Goal: Task Accomplishment & Management: Manage account settings

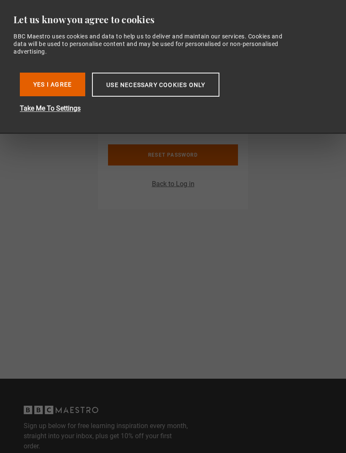
click at [54, 84] on button "Yes I Agree" at bounding box center [52, 85] width 65 height 24
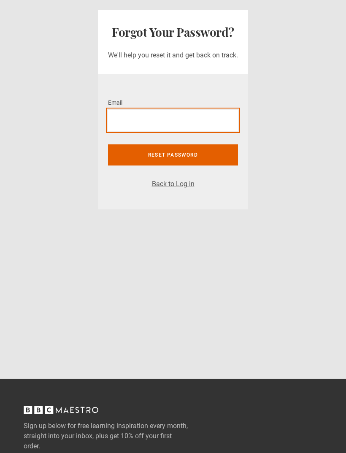
click at [124, 119] on input "Email *" at bounding box center [173, 120] width 130 height 21
type input "**********"
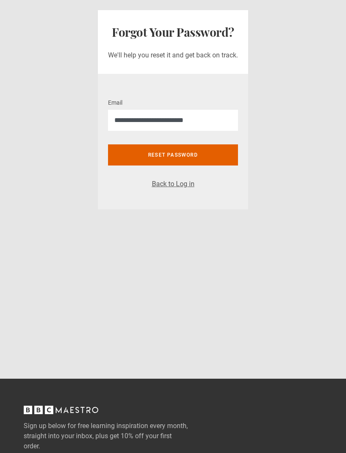
click at [170, 155] on button "Reset password" at bounding box center [173, 155] width 130 height 21
click at [171, 153] on button "Reset password" at bounding box center [173, 155] width 130 height 21
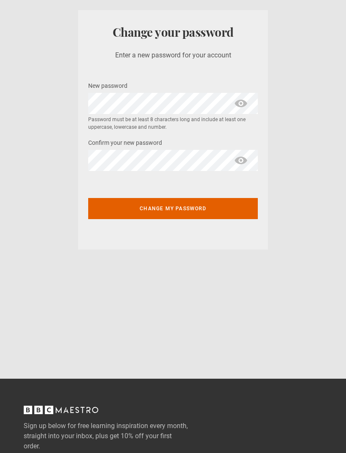
click at [176, 210] on button "Change my password" at bounding box center [173, 208] width 170 height 21
click at [179, 205] on button "Change my password" at bounding box center [173, 208] width 170 height 21
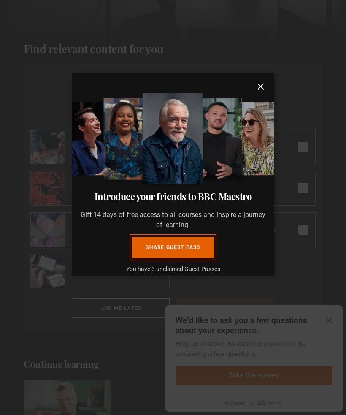
click at [265, 92] on icon "submit" at bounding box center [261, 87] width 10 height 10
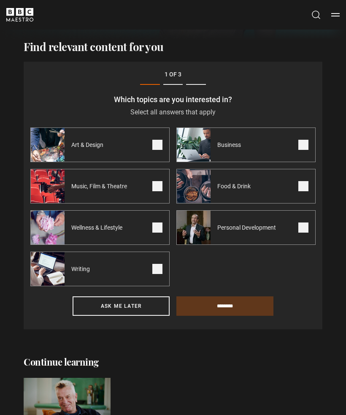
scroll to position [183, 0]
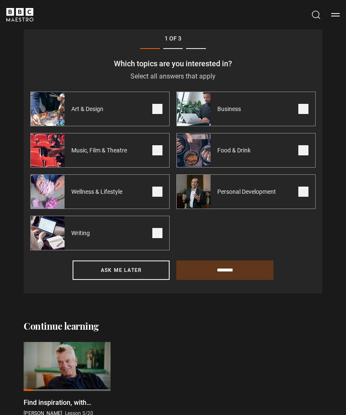
click at [335, 15] on button "Menu" at bounding box center [336, 15] width 8 height 8
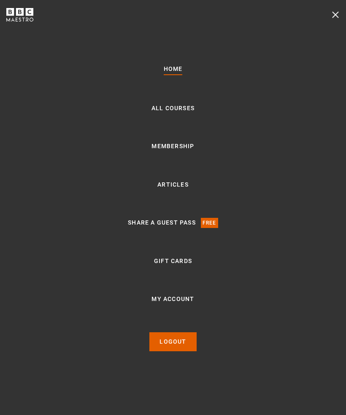
click at [172, 152] on link "Membership" at bounding box center [173, 147] width 43 height 10
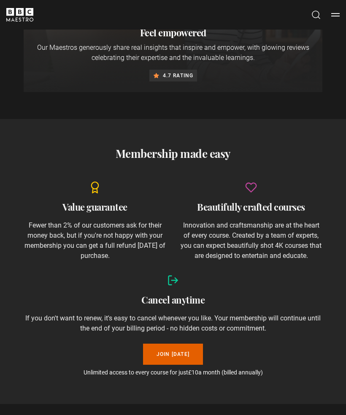
scroll to position [542, 0]
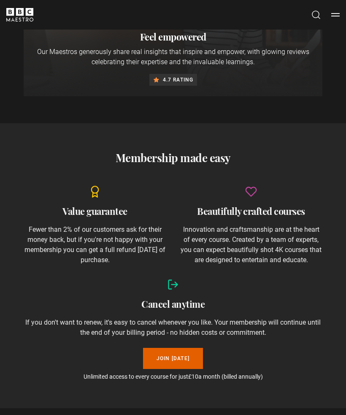
click at [175, 288] on icon at bounding box center [173, 285] width 12 height 12
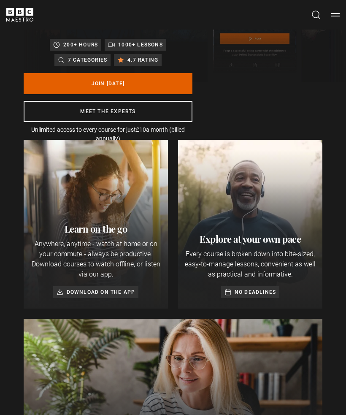
scroll to position [0, 0]
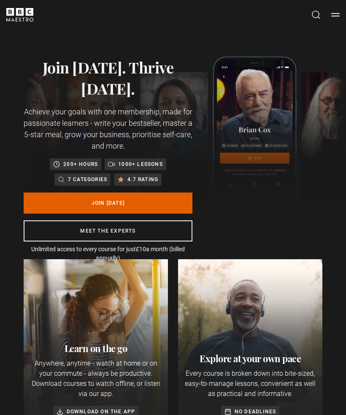
click at [333, 16] on button "Menu" at bounding box center [336, 15] width 8 height 8
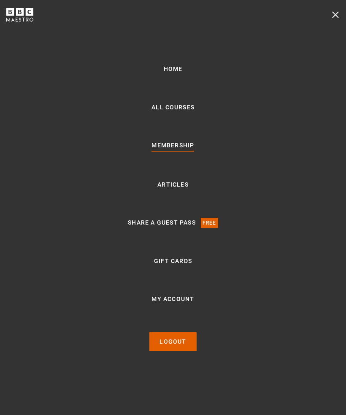
click at [175, 305] on link "My Account" at bounding box center [173, 300] width 43 height 10
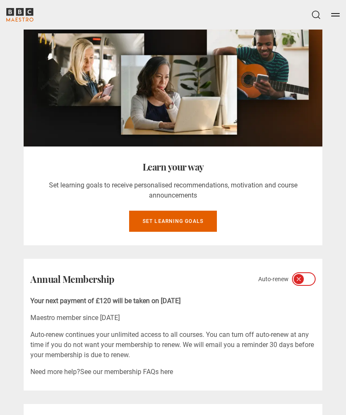
scroll to position [253, 0]
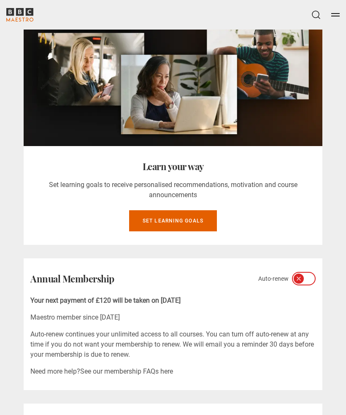
click at [311, 278] on icon at bounding box center [309, 279] width 5 height 3
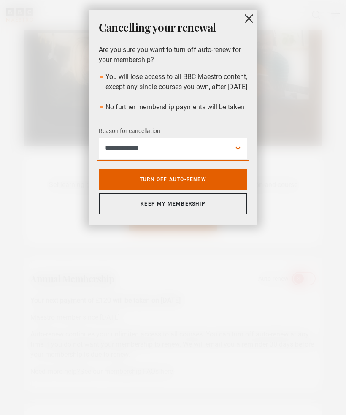
click at [240, 155] on select "**********" at bounding box center [173, 148] width 149 height 21
select select "*********"
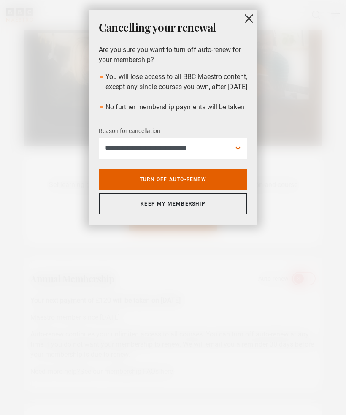
click at [206, 183] on link "Turn off auto-renew" at bounding box center [173, 179] width 149 height 21
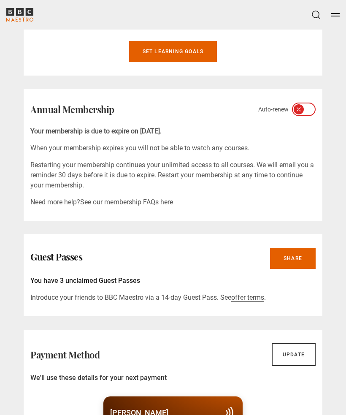
scroll to position [420, 0]
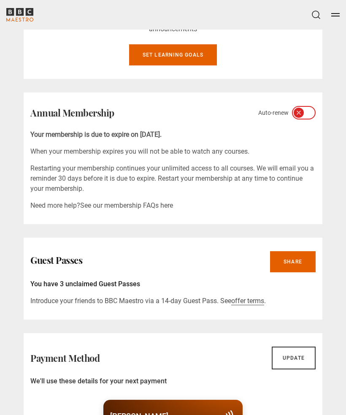
click at [295, 258] on link "Share" at bounding box center [293, 261] width 46 height 21
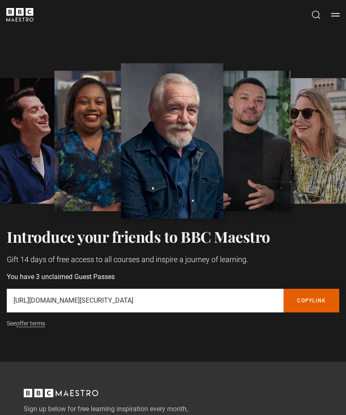
click at [334, 12] on button "Menu" at bounding box center [336, 15] width 8 height 8
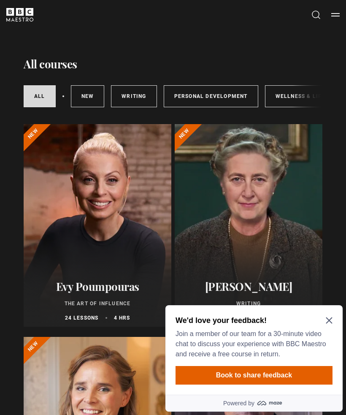
click at [329, 321] on icon "Close Maze Prompt" at bounding box center [329, 321] width 6 height 6
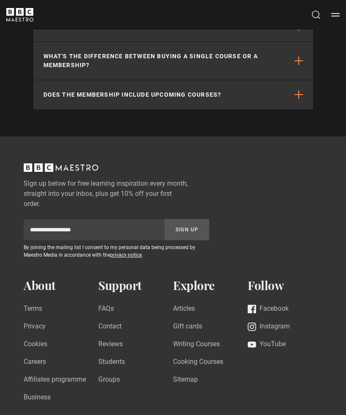
scroll to position [5231, 0]
